Goal: Task Accomplishment & Management: Use online tool/utility

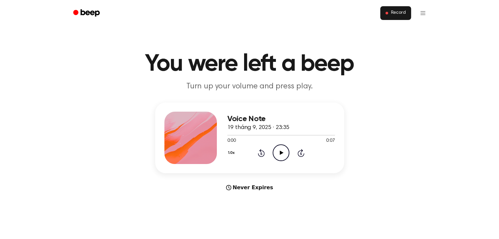
click at [399, 9] on button "Record" at bounding box center [395, 13] width 30 height 14
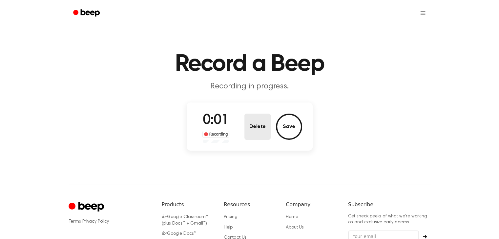
click at [254, 129] on button "Delete" at bounding box center [257, 127] width 26 height 26
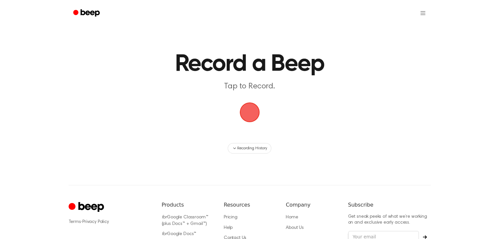
click at [257, 112] on span "button" at bounding box center [249, 112] width 18 height 18
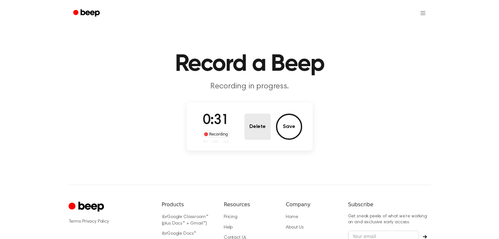
click at [258, 131] on button "Delete" at bounding box center [257, 127] width 26 height 26
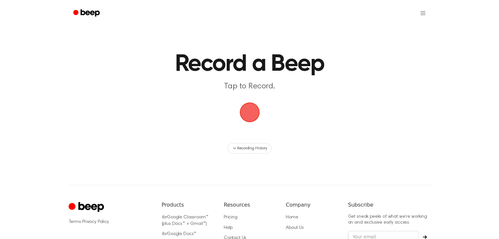
click at [254, 111] on span "button" at bounding box center [249, 112] width 22 height 22
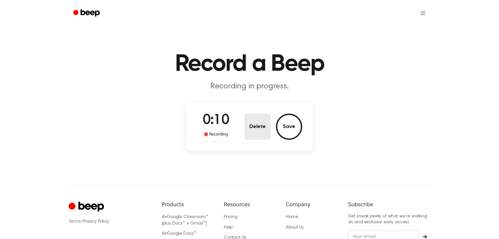
click at [253, 129] on button "Delete" at bounding box center [257, 127] width 26 height 26
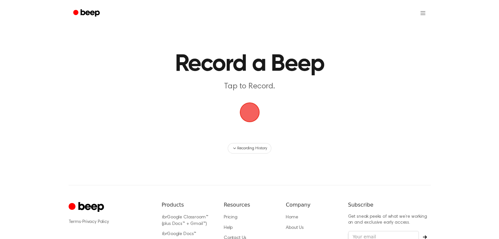
click at [248, 118] on span "button" at bounding box center [249, 112] width 18 height 18
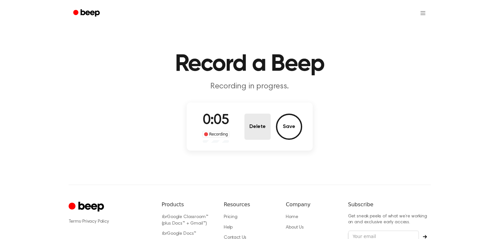
click at [253, 118] on button "Delete" at bounding box center [257, 127] width 26 height 26
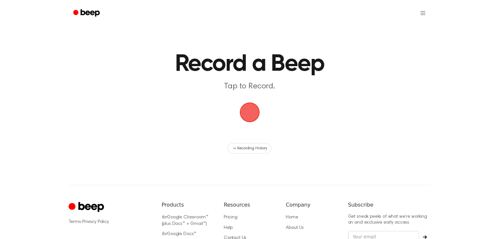
click at [251, 102] on span "button" at bounding box center [249, 112] width 21 height 21
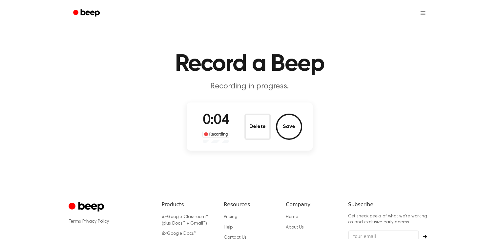
click at [262, 124] on button "Delete" at bounding box center [257, 127] width 26 height 26
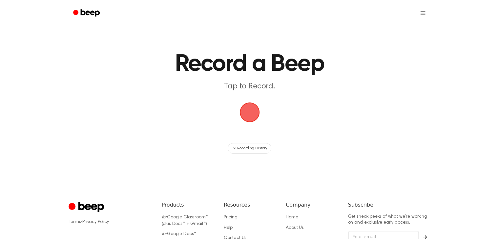
click at [259, 121] on span "button" at bounding box center [249, 112] width 18 height 18
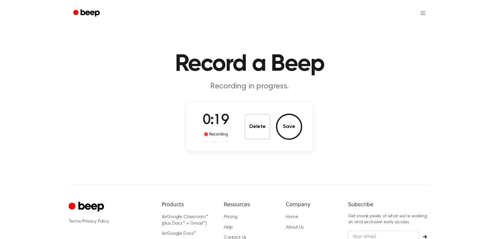
click at [252, 128] on button "Delete" at bounding box center [257, 127] width 26 height 26
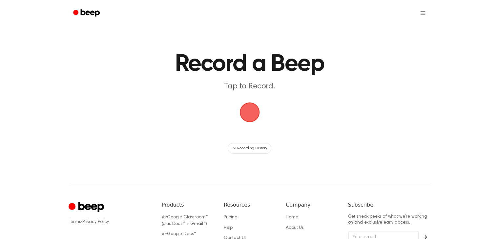
click at [246, 108] on span "button" at bounding box center [249, 112] width 22 height 22
click at [251, 111] on span "button" at bounding box center [249, 112] width 22 height 22
click at [251, 119] on span "button" at bounding box center [249, 112] width 21 height 21
click at [251, 119] on span "button" at bounding box center [249, 112] width 18 height 18
click at [251, 111] on span "button" at bounding box center [249, 112] width 18 height 18
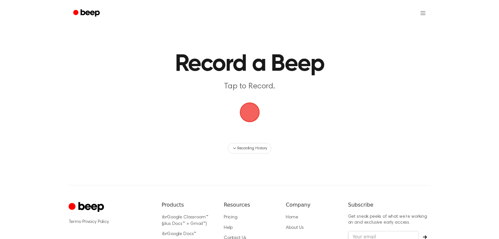
click at [251, 111] on span "button" at bounding box center [250, 113] width 24 height 24
click at [251, 111] on span "button" at bounding box center [249, 112] width 25 height 25
click at [239, 106] on span "button" at bounding box center [249, 112] width 25 height 25
drag, startPoint x: 239, startPoint y: 106, endPoint x: 248, endPoint y: 116, distance: 13.5
click at [242, 114] on span "button" at bounding box center [249, 112] width 21 height 21
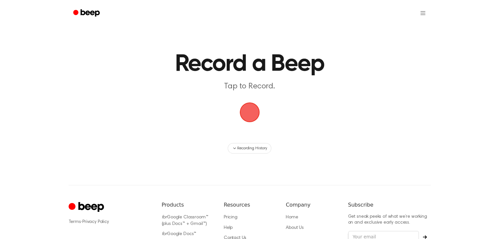
click at [248, 116] on span "button" at bounding box center [249, 112] width 21 height 21
click at [248, 116] on span "button" at bounding box center [249, 112] width 26 height 26
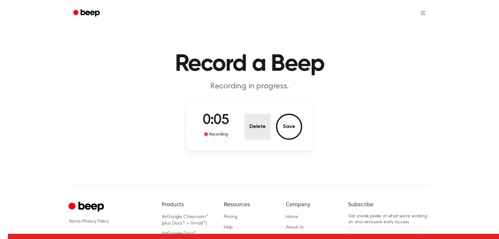
click at [260, 122] on button "Delete" at bounding box center [257, 127] width 26 height 26
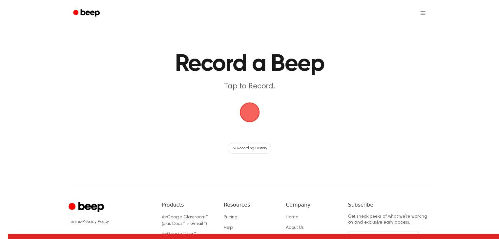
click at [257, 115] on span "button" at bounding box center [249, 112] width 26 height 26
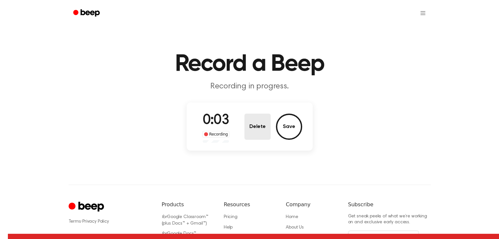
click at [261, 114] on button "Delete" at bounding box center [257, 127] width 26 height 26
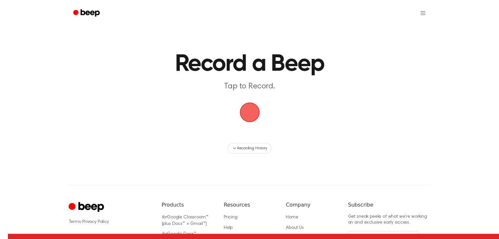
click at [259, 113] on span "button" at bounding box center [249, 113] width 28 height 28
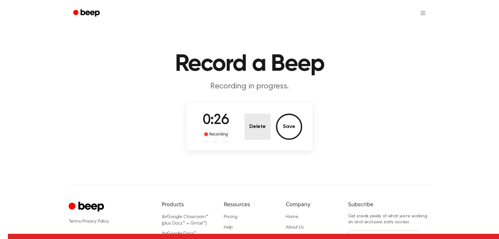
click at [247, 124] on button "Delete" at bounding box center [257, 127] width 26 height 26
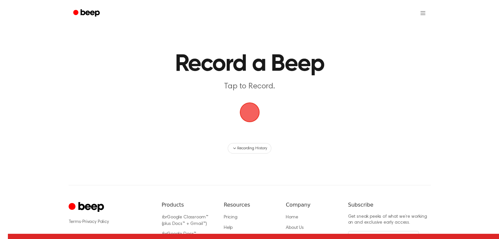
click at [252, 116] on span "button" at bounding box center [249, 112] width 27 height 27
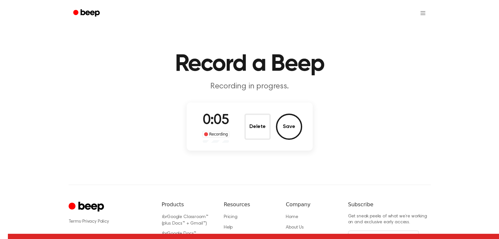
click at [264, 131] on button "Delete" at bounding box center [257, 127] width 26 height 26
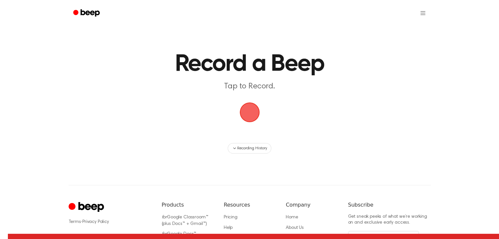
click at [257, 116] on span "button" at bounding box center [249, 113] width 20 height 20
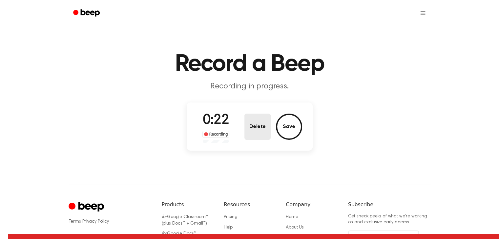
click at [254, 115] on button "Delete" at bounding box center [257, 127] width 26 height 26
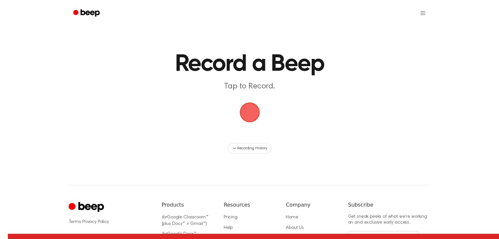
click at [248, 112] on span "button" at bounding box center [249, 112] width 22 height 22
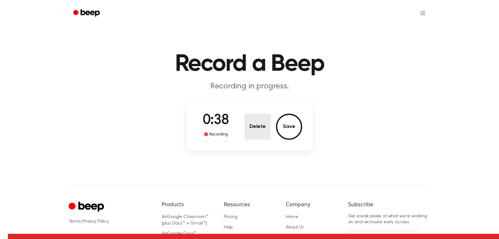
click at [255, 114] on button "Delete" at bounding box center [257, 127] width 26 height 26
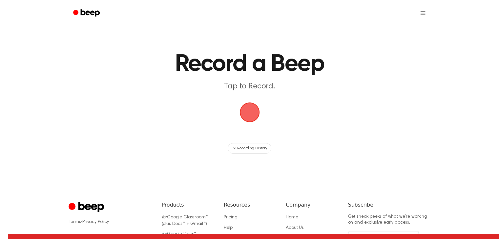
click at [243, 112] on span "button" at bounding box center [249, 112] width 21 height 21
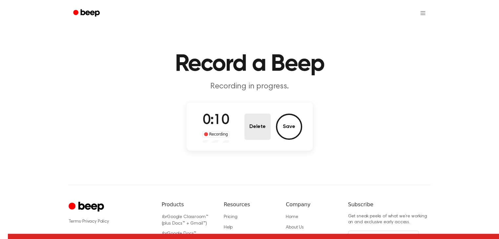
click at [264, 119] on button "Delete" at bounding box center [257, 127] width 26 height 26
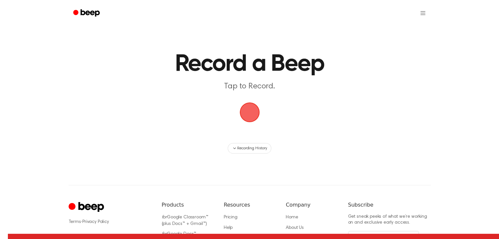
click at [239, 109] on span "button" at bounding box center [249, 112] width 36 height 36
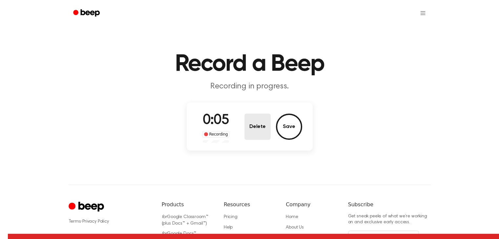
click at [253, 128] on button "Delete" at bounding box center [257, 127] width 26 height 26
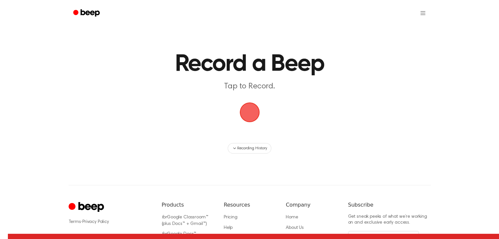
click at [255, 112] on span "button" at bounding box center [249, 112] width 22 height 22
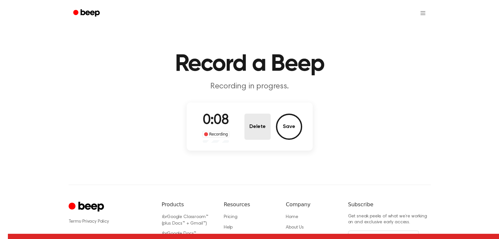
click at [252, 124] on button "Delete" at bounding box center [257, 127] width 26 height 26
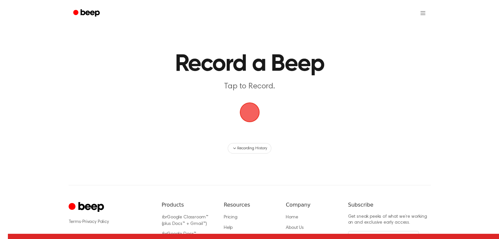
click at [252, 112] on span "button" at bounding box center [249, 112] width 21 height 21
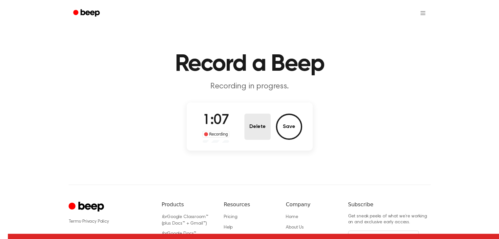
click at [258, 123] on button "Delete" at bounding box center [257, 127] width 26 height 26
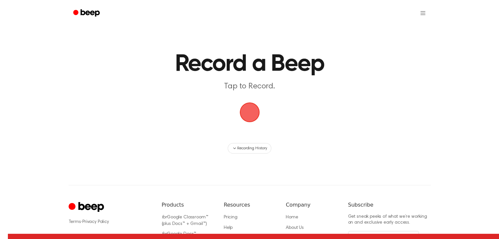
click at [244, 109] on span "button" at bounding box center [249, 112] width 29 height 29
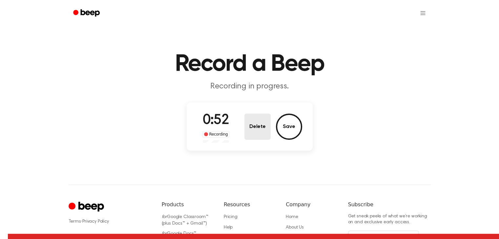
click at [253, 124] on button "Delete" at bounding box center [257, 127] width 26 height 26
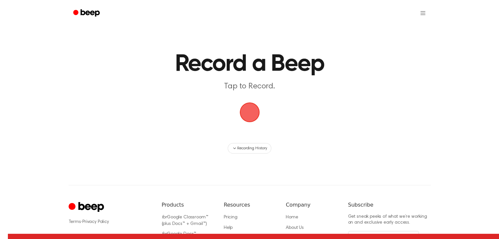
click at [251, 103] on span "button" at bounding box center [249, 113] width 20 height 20
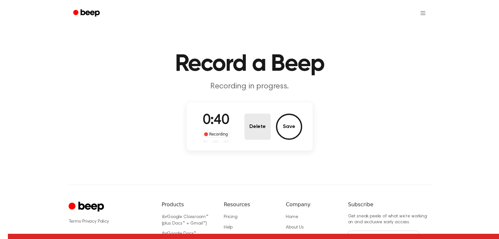
click at [254, 125] on button "Delete" at bounding box center [257, 127] width 26 height 26
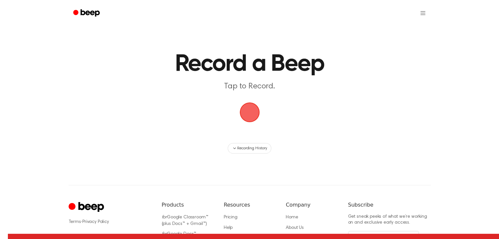
click at [248, 110] on span "button" at bounding box center [250, 113] width 24 height 24
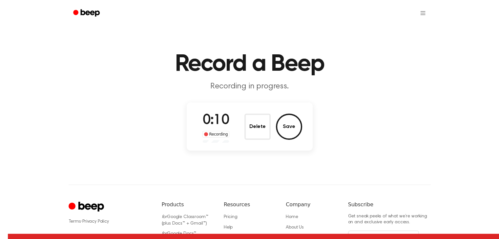
click at [227, 76] on h1 "Record a Beep" at bounding box center [250, 64] width 336 height 24
click at [247, 124] on button "Delete" at bounding box center [257, 127] width 26 height 26
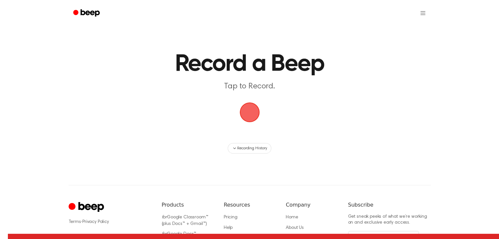
click at [244, 112] on span "button" at bounding box center [249, 113] width 20 height 20
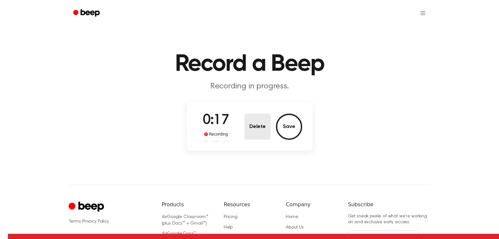
click at [254, 126] on button "Delete" at bounding box center [257, 127] width 26 height 26
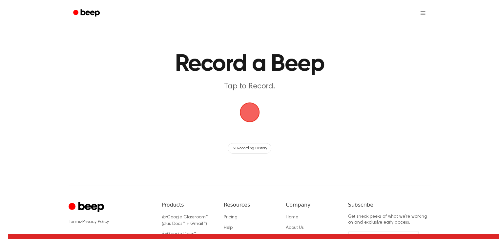
click at [255, 114] on span "button" at bounding box center [249, 112] width 18 height 18
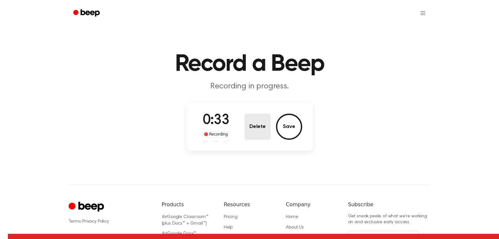
click at [251, 122] on button "Delete" at bounding box center [257, 127] width 26 height 26
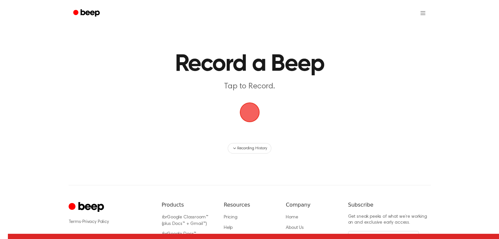
click at [253, 108] on span "button" at bounding box center [249, 113] width 20 height 20
click at [249, 113] on span "button" at bounding box center [249, 112] width 18 height 18
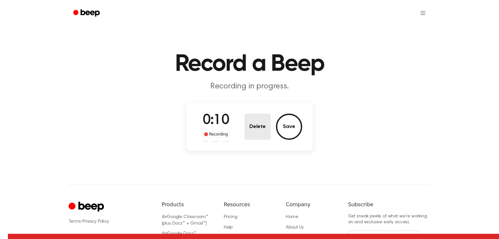
click at [247, 124] on button "Delete" at bounding box center [257, 127] width 26 height 26
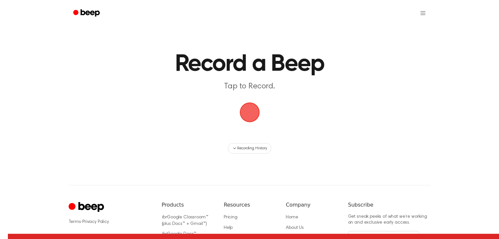
click at [252, 116] on span "button" at bounding box center [250, 113] width 34 height 34
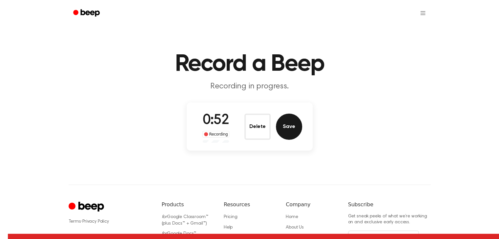
click at [293, 128] on button "Save" at bounding box center [289, 127] width 26 height 26
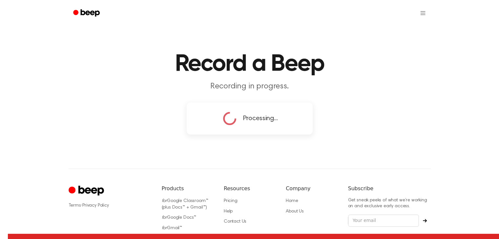
click at [387, 50] on main "Record a Beep Recording in progress. Processing..." at bounding box center [249, 68] width 499 height 137
click at [331, 109] on main "Record a Beep Recording in progress. Processing..." at bounding box center [249, 68] width 499 height 137
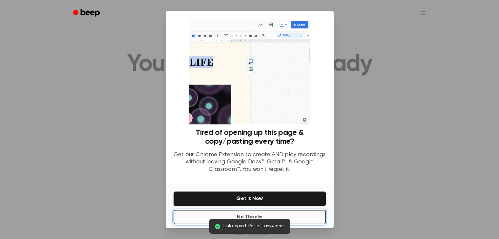
click at [311, 219] on button "No Thanks" at bounding box center [249, 217] width 152 height 14
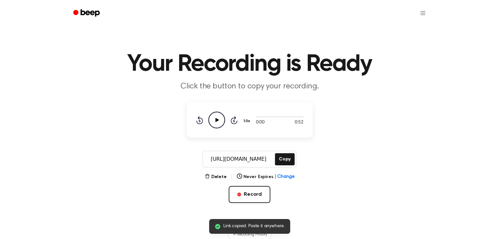
click at [219, 124] on icon "Play Audio" at bounding box center [216, 120] width 17 height 17
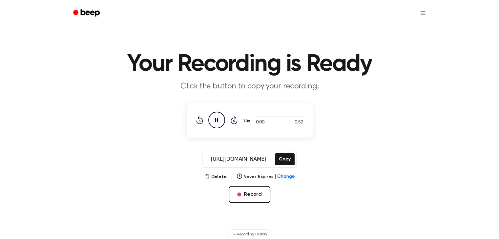
click at [216, 120] on icon "Pause Audio" at bounding box center [216, 120] width 17 height 17
click at [217, 121] on icon at bounding box center [217, 120] width 4 height 4
click at [243, 196] on button "Record" at bounding box center [250, 194] width 42 height 17
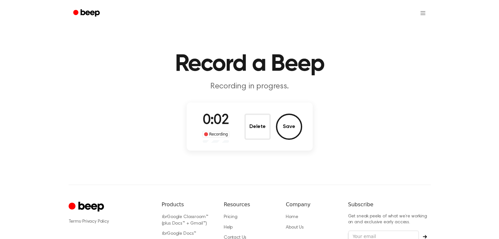
click at [259, 125] on button "Delete" at bounding box center [257, 127] width 26 height 26
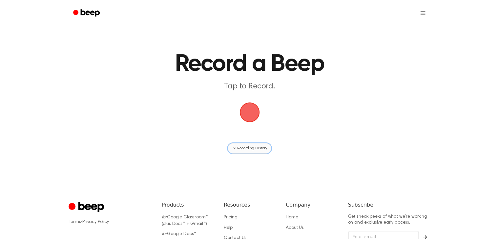
click at [242, 150] on span "Recording History" at bounding box center [252, 149] width 30 height 6
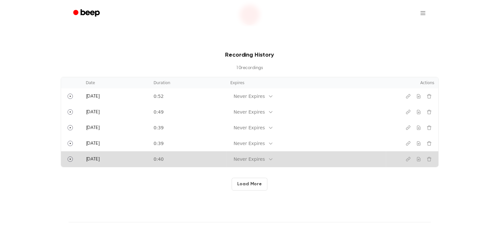
scroll to position [98, 0]
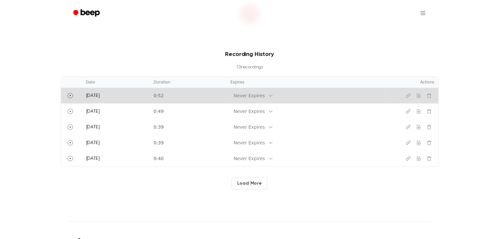
click at [141, 98] on td "[DATE]" at bounding box center [116, 96] width 68 height 16
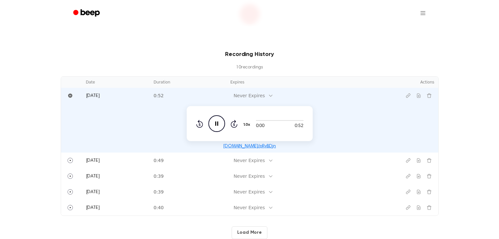
click at [214, 125] on icon "Pause Audio" at bounding box center [216, 123] width 17 height 17
click at [215, 125] on icon at bounding box center [217, 124] width 4 height 4
click at [202, 124] on icon at bounding box center [199, 124] width 7 height 8
click at [218, 122] on icon at bounding box center [216, 124] width 3 height 4
click at [218, 122] on icon "Play Audio" at bounding box center [216, 123] width 17 height 17
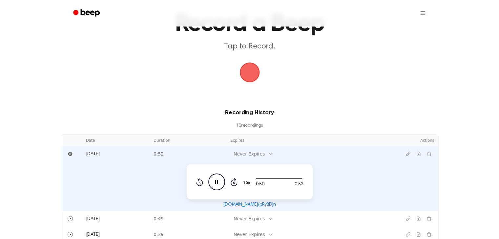
scroll to position [33, 0]
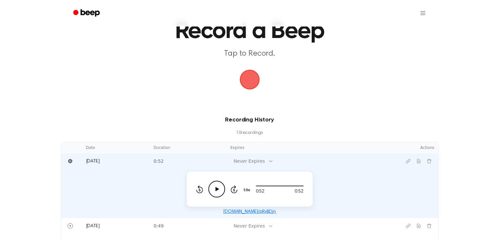
click at [243, 80] on span "button" at bounding box center [250, 80] width 28 height 28
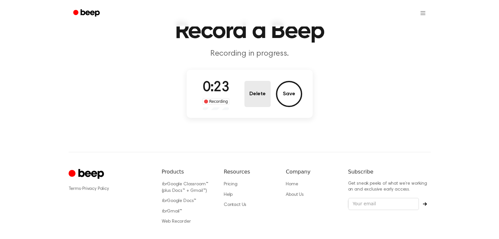
click at [255, 86] on button "Delete" at bounding box center [257, 94] width 26 height 26
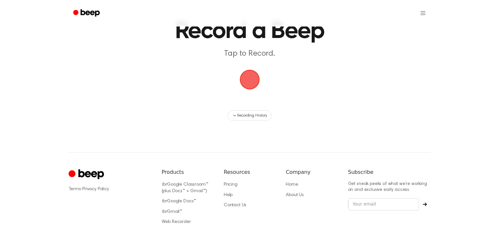
click at [244, 82] on span "button" at bounding box center [249, 80] width 18 height 18
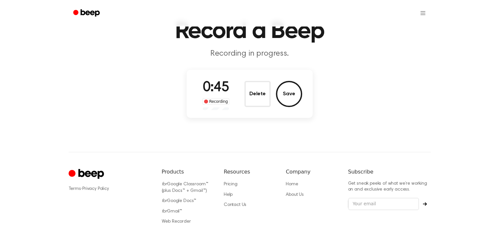
click at [289, 88] on button "Save" at bounding box center [289, 94] width 26 height 26
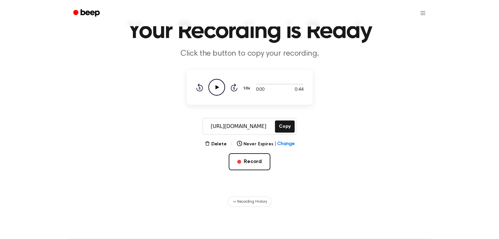
click at [215, 84] on icon "Play Audio" at bounding box center [216, 87] width 17 height 17
click at [252, 166] on button "Record" at bounding box center [250, 161] width 42 height 17
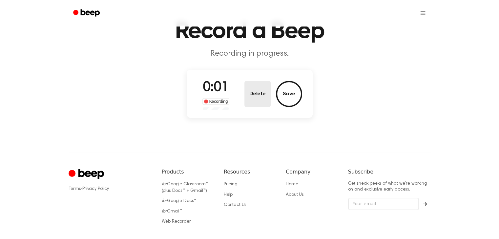
click at [252, 97] on button "Delete" at bounding box center [257, 94] width 26 height 26
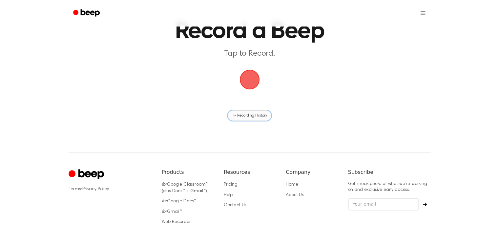
click at [241, 116] on span "Recording History" at bounding box center [252, 116] width 30 height 6
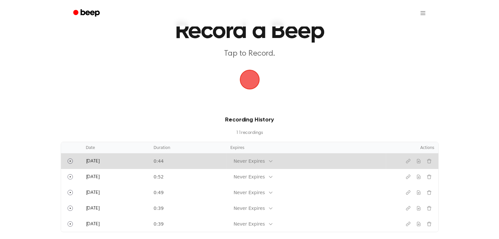
drag, startPoint x: 371, startPoint y: 162, endPoint x: 303, endPoint y: 127, distance: 76.7
click at [304, 127] on div "Recording History 11 recording s" at bounding box center [250, 126] width 378 height 21
click at [408, 163] on icon "Copy link" at bounding box center [407, 161] width 5 height 5
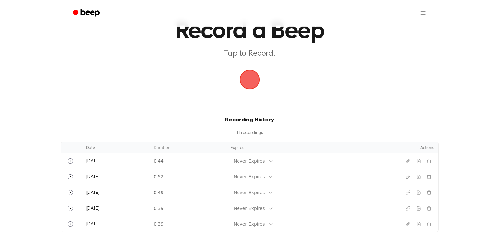
click at [247, 79] on span "button" at bounding box center [249, 80] width 18 height 18
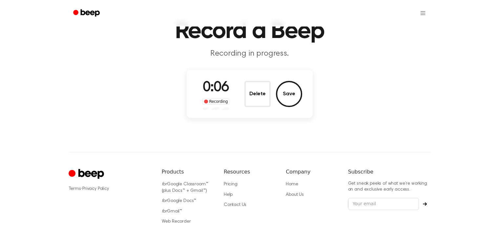
click at [244, 82] on div "0:06 Recording Delete Save" at bounding box center [249, 94] width 105 height 32
click at [247, 89] on button "Delete" at bounding box center [257, 94] width 26 height 26
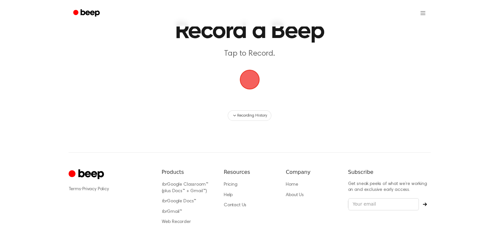
click at [251, 85] on span "button" at bounding box center [249, 80] width 22 height 22
click at [249, 86] on span "button" at bounding box center [249, 79] width 36 height 36
click at [252, 72] on span "button" at bounding box center [249, 80] width 20 height 20
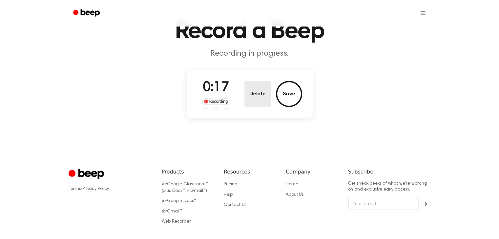
click at [254, 87] on button "Delete" at bounding box center [257, 94] width 26 height 26
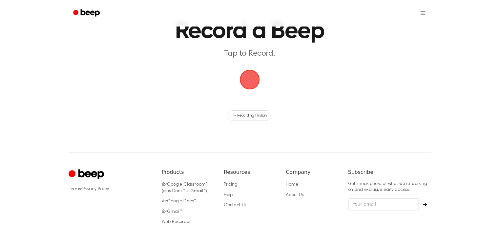
click at [250, 70] on span "button" at bounding box center [249, 80] width 20 height 20
click at [257, 78] on span "button" at bounding box center [249, 80] width 20 height 20
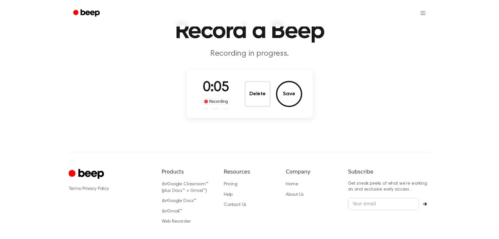
click at [259, 99] on button "Delete" at bounding box center [257, 94] width 26 height 26
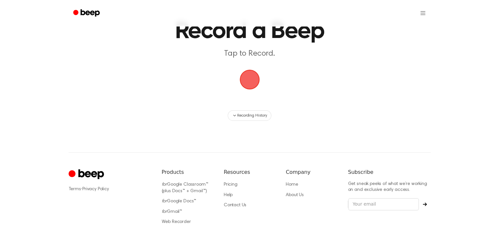
click at [256, 85] on span "button" at bounding box center [249, 80] width 20 height 20
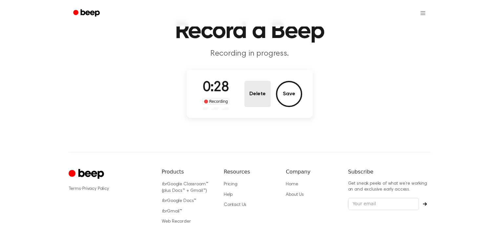
click at [256, 97] on button "Delete" at bounding box center [257, 94] width 26 height 26
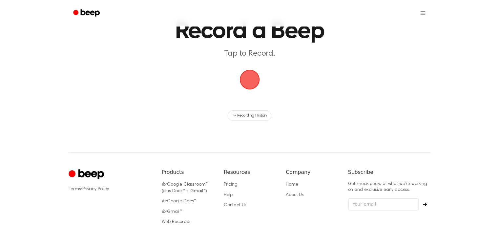
click at [255, 83] on span "button" at bounding box center [249, 80] width 18 height 18
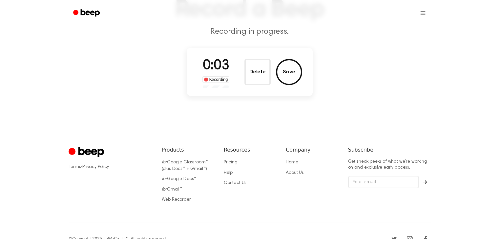
scroll to position [66, 0]
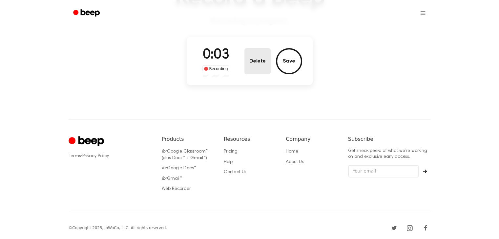
click at [262, 70] on button "Delete" at bounding box center [257, 61] width 26 height 26
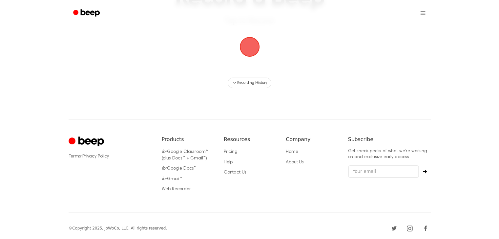
click at [261, 69] on main "Record a Beep Tap to Record. Recording History" at bounding box center [249, 11] width 499 height 154
click at [251, 42] on span "button" at bounding box center [249, 47] width 18 height 18
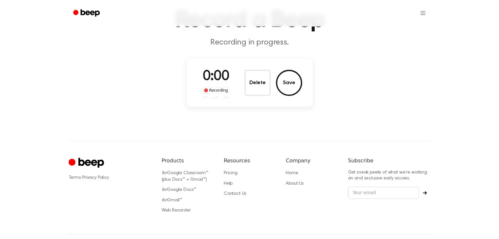
scroll to position [33, 0]
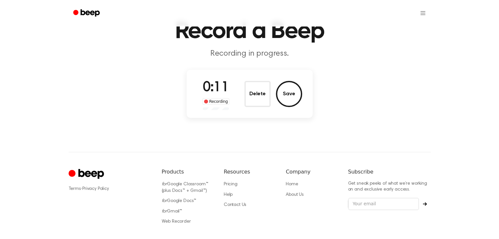
click at [258, 96] on button "Delete" at bounding box center [257, 94] width 26 height 26
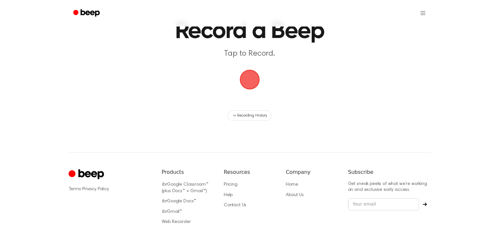
click at [259, 84] on span "button" at bounding box center [249, 79] width 33 height 33
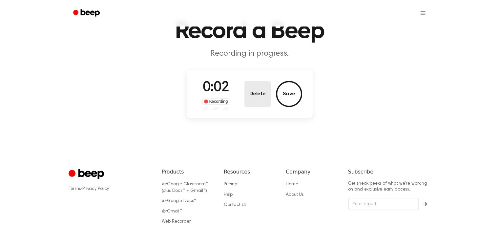
click at [266, 98] on button "Delete" at bounding box center [257, 94] width 26 height 26
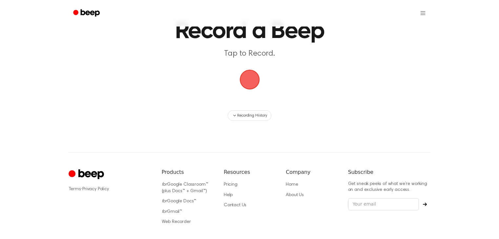
click at [252, 80] on span "button" at bounding box center [249, 80] width 18 height 18
click at [250, 79] on span "button" at bounding box center [249, 79] width 25 height 25
click at [240, 87] on div "button" at bounding box center [250, 80] width 20 height 20
click at [260, 87] on span "button" at bounding box center [249, 79] width 21 height 21
click at [253, 81] on span "button" at bounding box center [249, 80] width 22 height 22
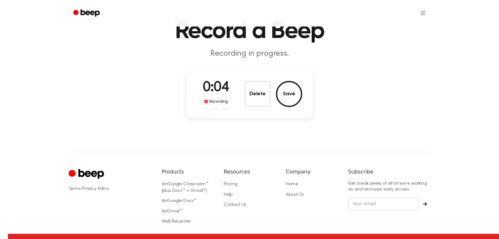
click at [273, 96] on div "Delete Save" at bounding box center [273, 94] width 58 height 26
click at [262, 94] on button "Delete" at bounding box center [257, 94] width 26 height 26
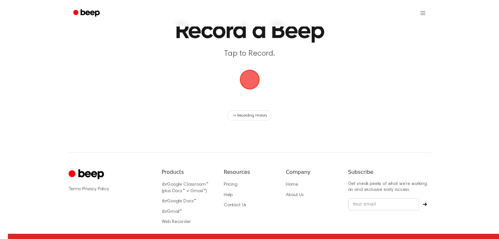
click at [245, 74] on span "button" at bounding box center [249, 80] width 24 height 24
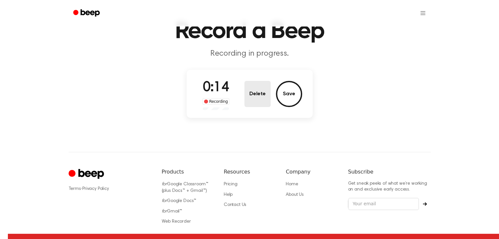
click at [260, 103] on button "Delete" at bounding box center [257, 94] width 26 height 26
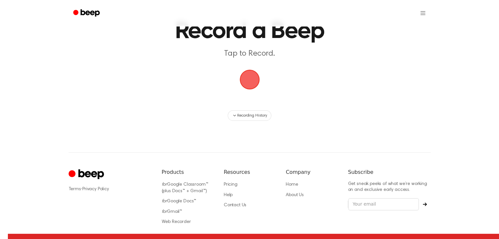
click at [249, 75] on span "button" at bounding box center [250, 80] width 24 height 24
click at [247, 86] on span "button" at bounding box center [249, 80] width 20 height 20
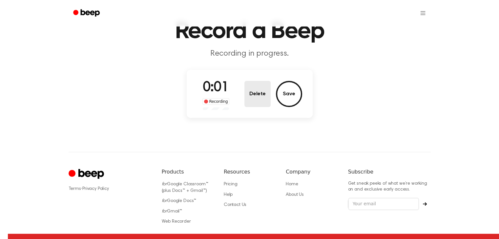
click at [253, 94] on button "Delete" at bounding box center [257, 94] width 26 height 26
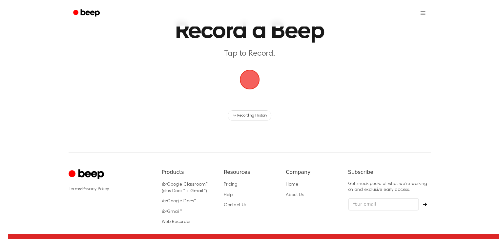
click at [253, 79] on span "button" at bounding box center [249, 80] width 22 height 22
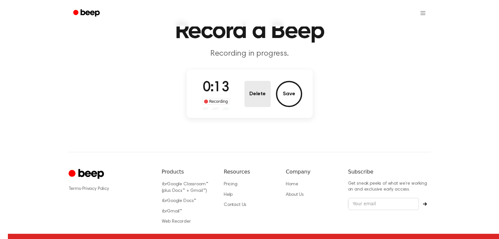
click at [252, 86] on button "Delete" at bounding box center [257, 94] width 26 height 26
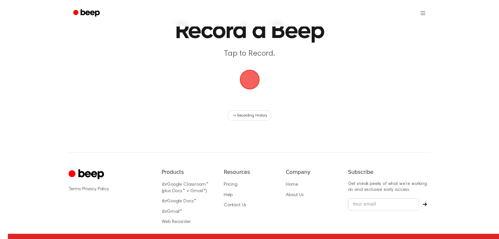
click at [252, 86] on span "button" at bounding box center [250, 80] width 28 height 28
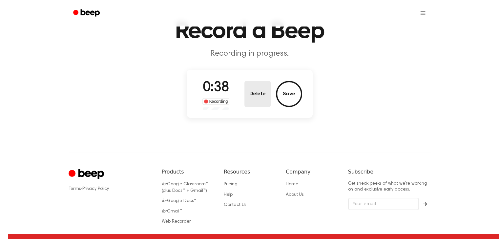
click at [249, 98] on button "Delete" at bounding box center [257, 94] width 26 height 26
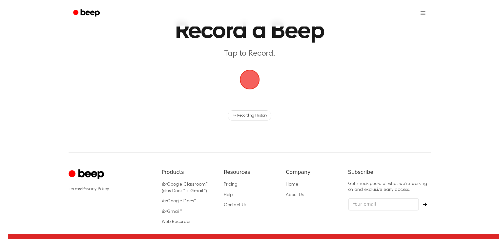
click at [253, 78] on span "button" at bounding box center [249, 80] width 22 height 22
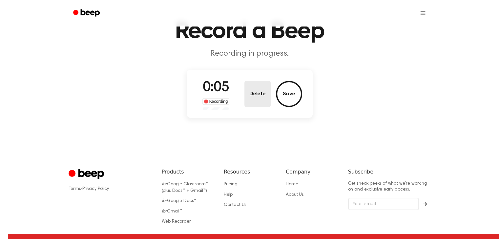
click at [258, 85] on button "Delete" at bounding box center [257, 94] width 26 height 26
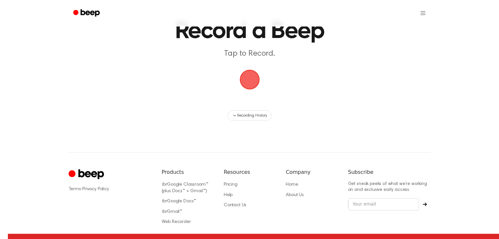
click at [259, 84] on span "button" at bounding box center [249, 80] width 22 height 22
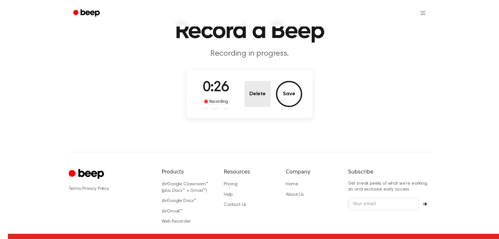
click at [257, 91] on button "Delete" at bounding box center [257, 94] width 26 height 26
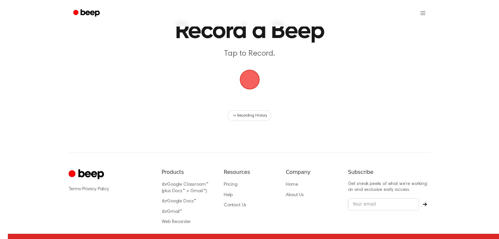
click at [252, 80] on span "button" at bounding box center [249, 80] width 28 height 28
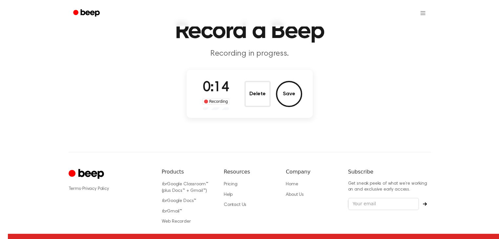
click at [227, 76] on div "0:14 Recording Delete Save" at bounding box center [250, 94] width 126 height 48
click at [248, 76] on div "0:15 Recording Delete Save" at bounding box center [250, 94] width 126 height 48
click at [253, 83] on button "Delete" at bounding box center [257, 94] width 26 height 26
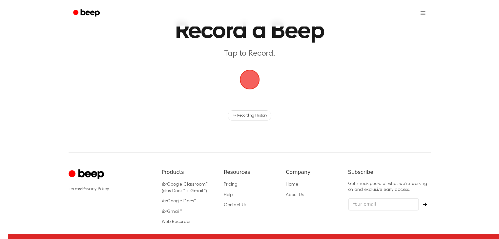
click at [253, 83] on span "button" at bounding box center [249, 80] width 18 height 18
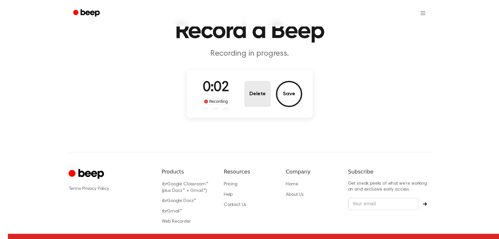
click at [256, 82] on button "Delete" at bounding box center [257, 94] width 26 height 26
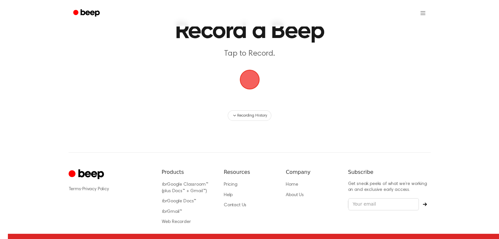
click at [248, 80] on span "button" at bounding box center [249, 80] width 18 height 18
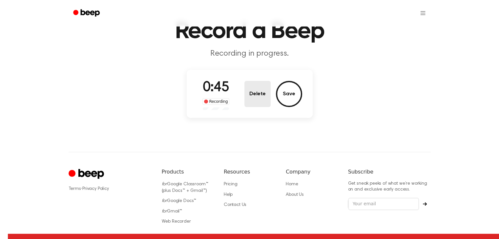
click at [249, 81] on button "Delete" at bounding box center [257, 94] width 26 height 26
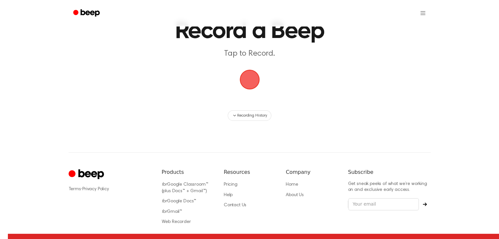
click at [252, 86] on span "button" at bounding box center [249, 79] width 21 height 21
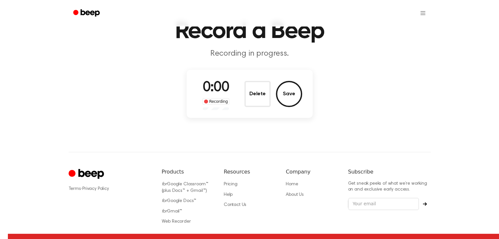
click at [254, 67] on main "Record a Beep Recording in progress. 0:00 Recording Delete Save" at bounding box center [249, 43] width 499 height 153
click at [257, 93] on button "Delete" at bounding box center [257, 94] width 26 height 26
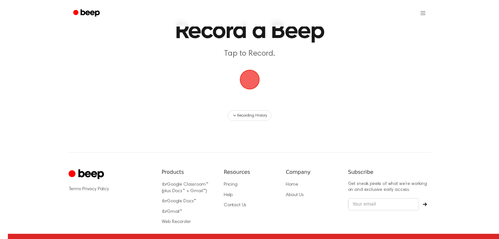
click at [246, 79] on span "button" at bounding box center [249, 80] width 20 height 20
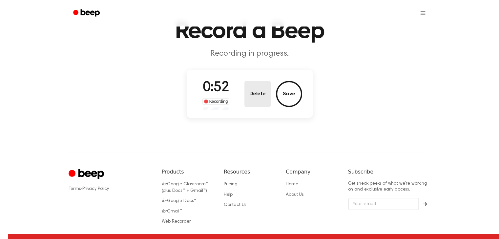
click at [259, 84] on button "Delete" at bounding box center [257, 94] width 26 height 26
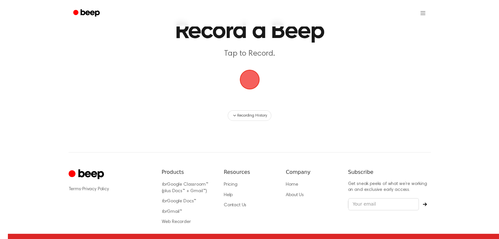
click at [253, 82] on span "button" at bounding box center [249, 79] width 21 height 21
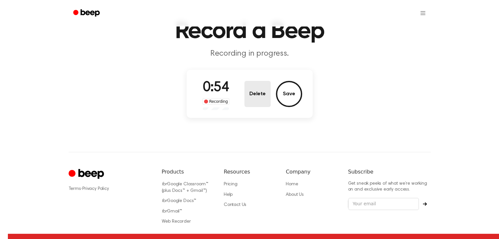
click at [265, 91] on button "Delete" at bounding box center [257, 94] width 26 height 26
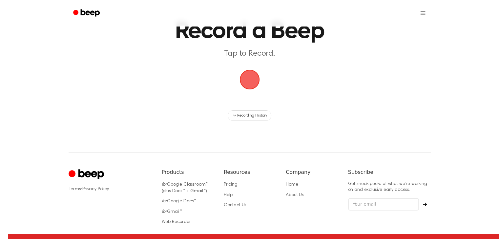
click at [252, 79] on span "button" at bounding box center [249, 79] width 21 height 21
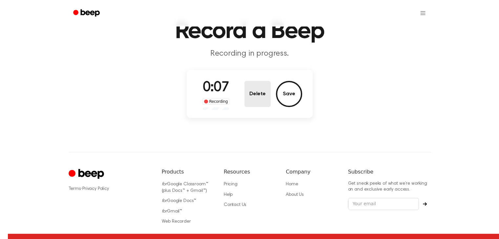
click at [255, 83] on button "Delete" at bounding box center [257, 94] width 26 height 26
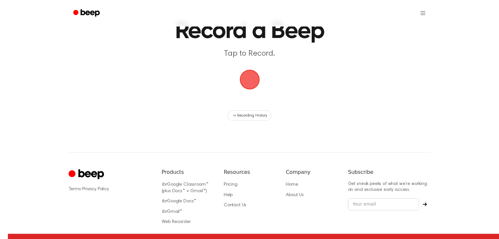
click at [256, 91] on span "button" at bounding box center [249, 79] width 21 height 21
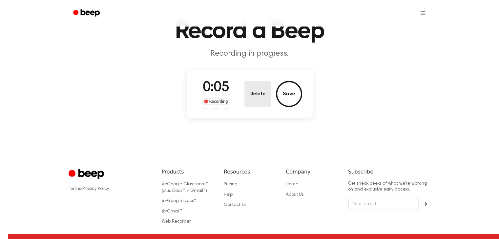
click at [255, 98] on button "Delete" at bounding box center [257, 94] width 26 height 26
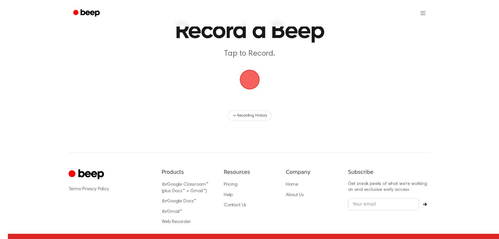
click at [254, 84] on span "button" at bounding box center [249, 79] width 37 height 37
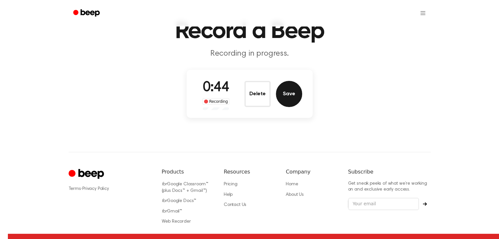
click at [296, 86] on button "Save" at bounding box center [289, 94] width 26 height 26
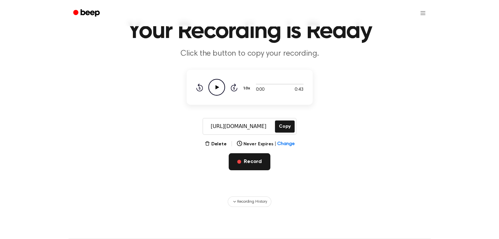
click at [238, 157] on button "Record" at bounding box center [250, 161] width 42 height 17
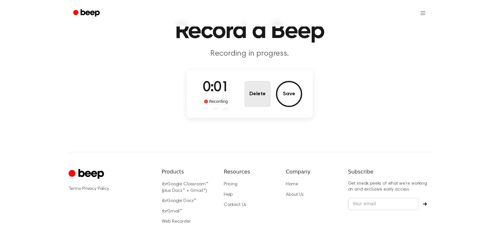
click at [255, 91] on button "Delete" at bounding box center [257, 94] width 26 height 26
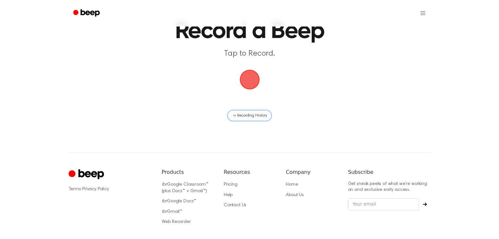
click at [237, 119] on button "Recording History" at bounding box center [249, 116] width 43 height 10
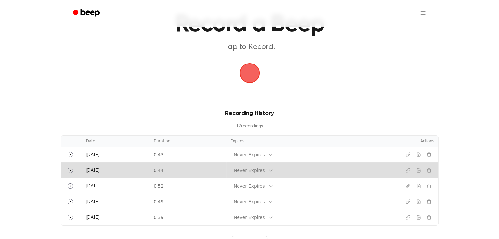
scroll to position [39, 0]
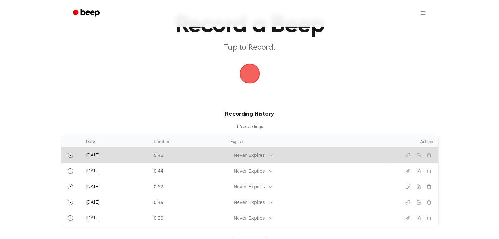
click at [218, 159] on td "0:43" at bounding box center [188, 156] width 77 height 16
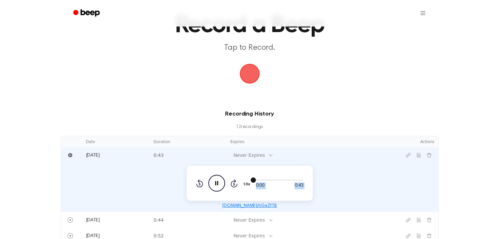
drag, startPoint x: 255, startPoint y: 180, endPoint x: 249, endPoint y: 180, distance: 6.9
click at [249, 180] on div "0:00 0:43 1.0x Rewind 5 seconds Pause Audio Skip 5 seconds" at bounding box center [250, 183] width 108 height 17
click at [258, 77] on span "button" at bounding box center [249, 74] width 18 height 18
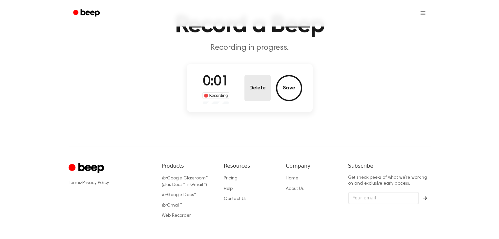
click at [265, 86] on button "Delete" at bounding box center [257, 88] width 26 height 26
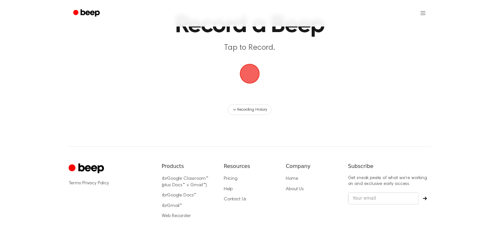
click at [250, 79] on span "button" at bounding box center [249, 74] width 18 height 18
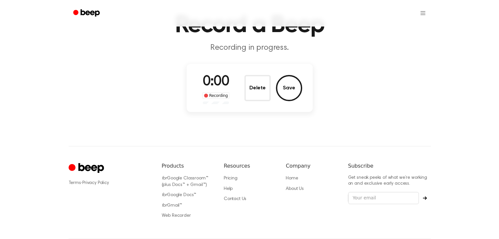
click at [250, 79] on button "Delete" at bounding box center [257, 88] width 26 height 26
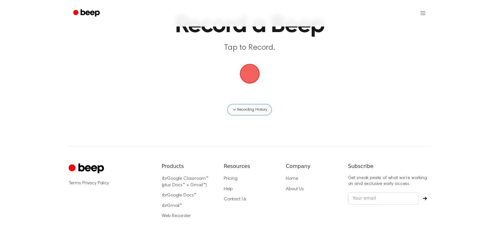
click at [250, 111] on span "Recording History" at bounding box center [252, 110] width 30 height 6
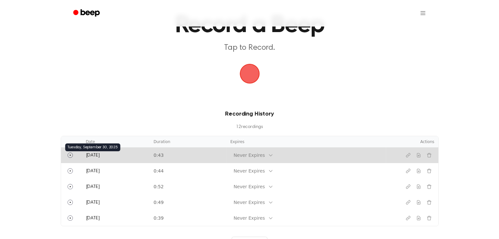
click at [87, 156] on span "[DATE]" at bounding box center [93, 155] width 14 height 5
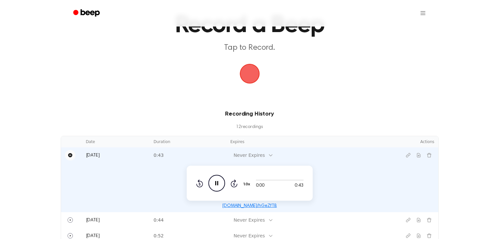
click at [71, 157] on icon "Pause" at bounding box center [70, 155] width 5 height 5
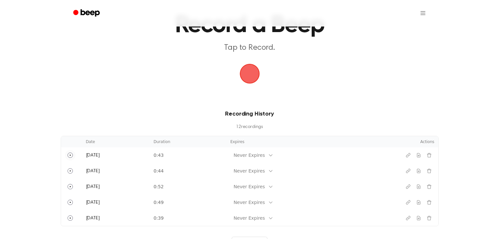
click at [250, 73] on span "button" at bounding box center [249, 74] width 20 height 20
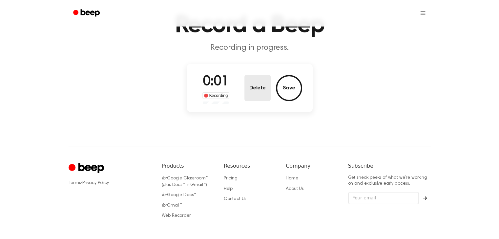
click at [256, 87] on button "Delete" at bounding box center [257, 88] width 26 height 26
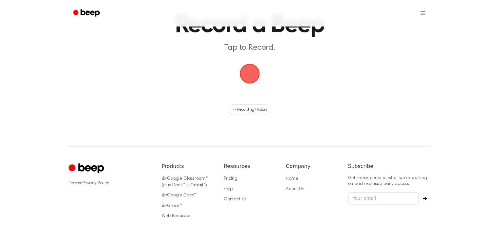
click at [245, 74] on span "button" at bounding box center [249, 74] width 20 height 20
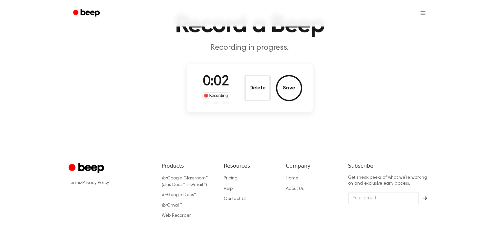
click at [252, 74] on div "0:02 Recording Delete Save" at bounding box center [249, 88] width 105 height 32
click at [252, 85] on button "Delete" at bounding box center [257, 88] width 26 height 26
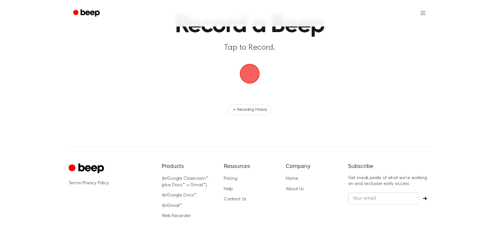
click at [253, 73] on span "button" at bounding box center [249, 73] width 21 height 21
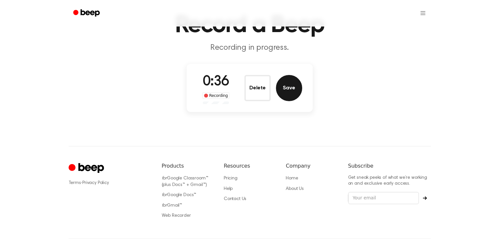
click at [283, 89] on button "Save" at bounding box center [289, 88] width 26 height 26
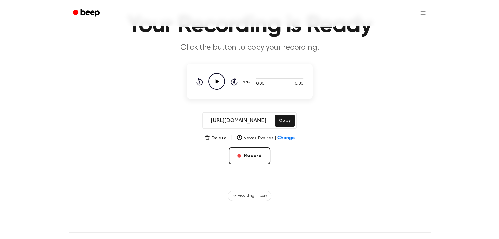
click at [220, 79] on icon "Play Audio" at bounding box center [216, 81] width 17 height 17
click at [284, 122] on button "Copy" at bounding box center [284, 121] width 19 height 12
click at [217, 82] on icon at bounding box center [216, 81] width 3 height 4
